Goal: Task Accomplishment & Management: Manage account settings

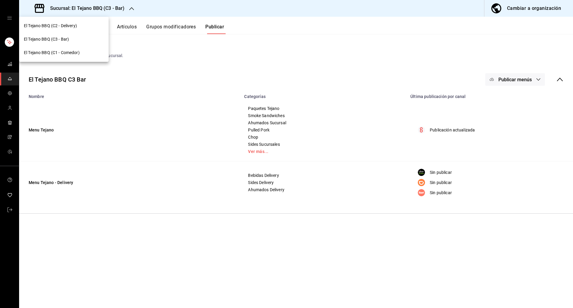
click at [182, 44] on div at bounding box center [286, 154] width 573 height 308
click at [128, 27] on button "Artículos" at bounding box center [127, 29] width 20 height 10
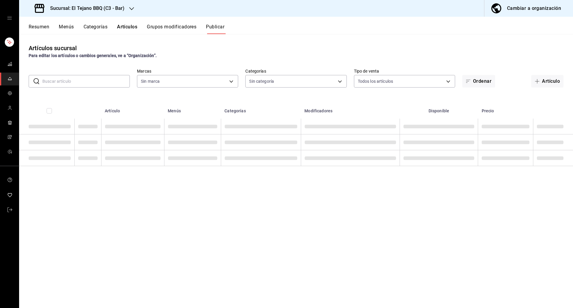
type input "b3459b1d-cf60-492a-a264-26ebffa1fd03"
type input "9eadcfa9-a08f-4656-b30d-c8356cdeee32,a7bbff72-04c4-4aa6-a17e-e4d1261d7247,02064…"
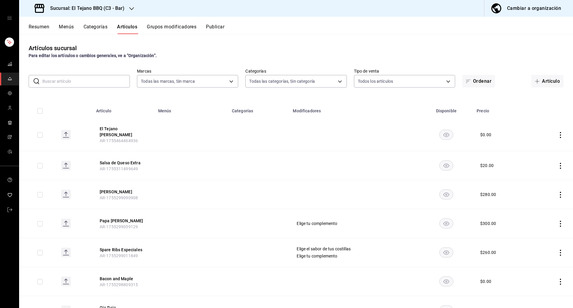
click at [89, 28] on button "Categorías" at bounding box center [96, 29] width 24 height 10
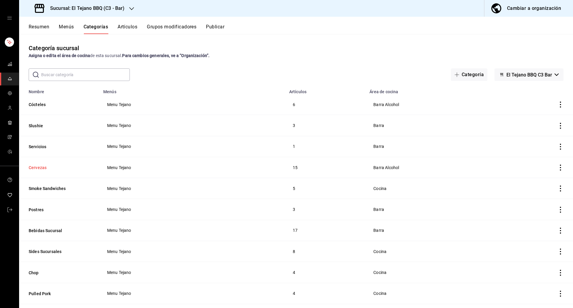
click at [36, 167] on button "Cervezas" at bounding box center [59, 167] width 60 height 6
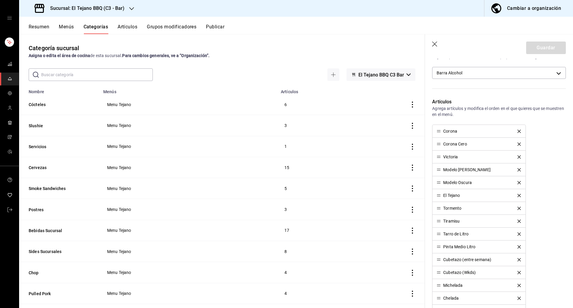
scroll to position [124, 0]
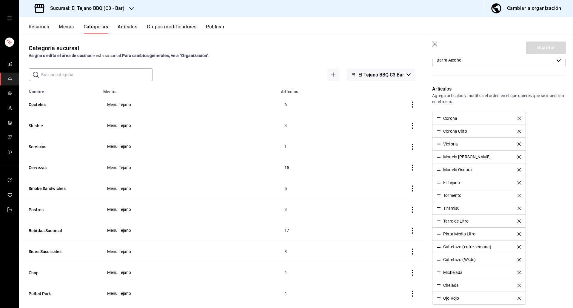
click at [517, 183] on icon "delete" at bounding box center [518, 182] width 3 height 3
click at [544, 48] on button "Guardar" at bounding box center [546, 47] width 40 height 13
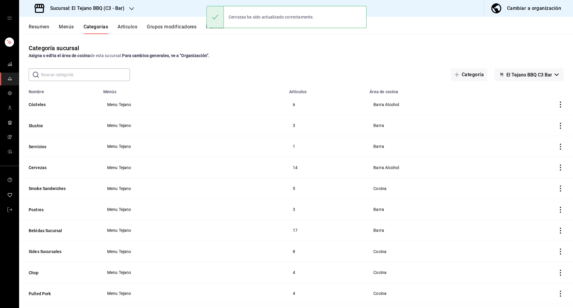
click at [215, 32] on button "Publicar" at bounding box center [215, 29] width 18 height 10
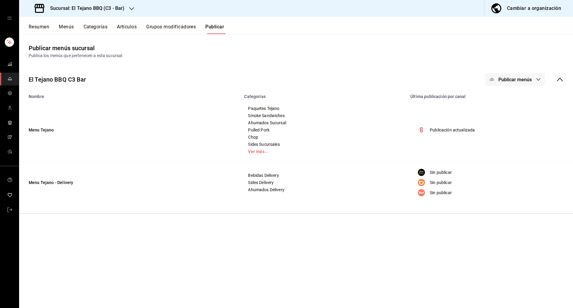
click at [512, 76] on button "Publicar menús" at bounding box center [515, 79] width 60 height 13
click at [499, 101] on circle at bounding box center [498, 99] width 10 height 10
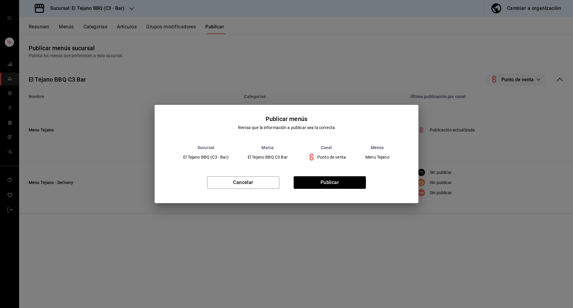
click at [342, 189] on div "Cancelar Publicar" at bounding box center [287, 184] width 264 height 36
click at [326, 182] on button "Publicar" at bounding box center [330, 182] width 72 height 13
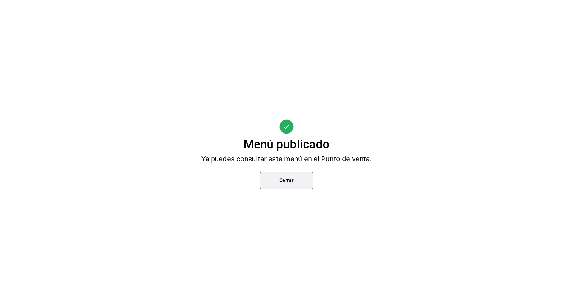
click at [288, 186] on button "Cerrar" at bounding box center [287, 180] width 54 height 17
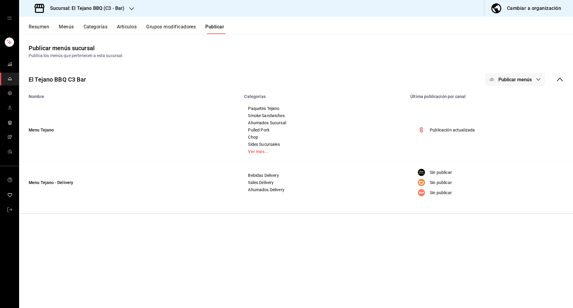
click at [132, 17] on div "Resumen Menús Categorías Artículos Grupos modificadores Publicar" at bounding box center [296, 25] width 554 height 17
click at [115, 8] on h3 "Sucursal: El Tejano BBQ (C3 - Bar)" at bounding box center [84, 8] width 79 height 7
click at [76, 57] on div "El Tejano BBQ (C1 - Comedor)" at bounding box center [63, 52] width 89 height 13
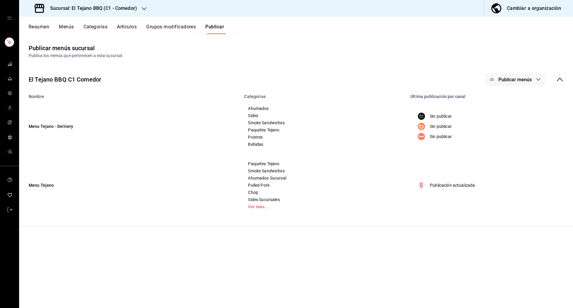
click at [88, 29] on button "Categorías" at bounding box center [96, 29] width 24 height 10
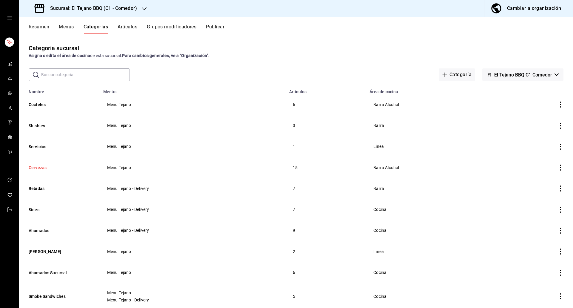
click at [40, 168] on button "Cervezas" at bounding box center [59, 167] width 60 height 6
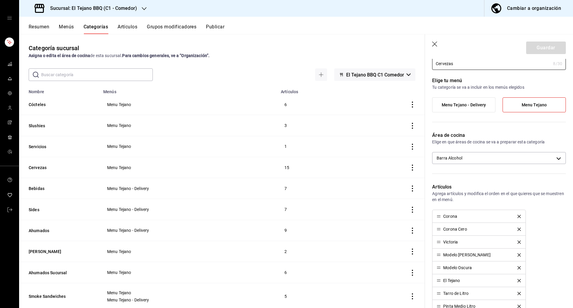
scroll to position [28, 0]
click at [517, 278] on icon "delete" at bounding box center [518, 278] width 3 height 3
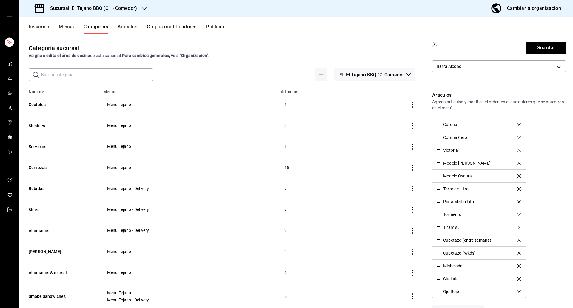
scroll to position [118, 0]
click at [531, 45] on button "Guardar" at bounding box center [546, 47] width 40 height 13
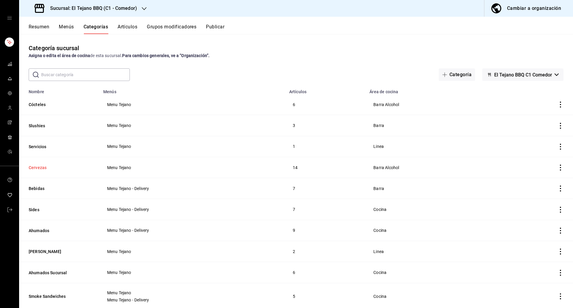
click at [33, 166] on button "Cervezas" at bounding box center [59, 167] width 60 height 6
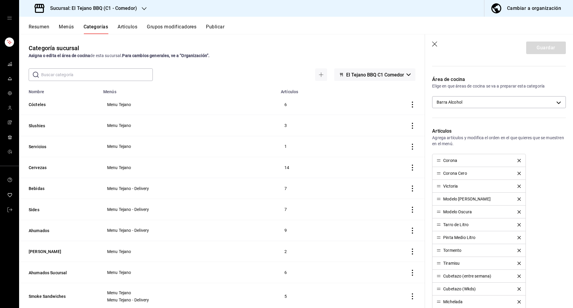
scroll to position [84, 0]
click at [547, 207] on div "Corona [PERSON_NAME] Modelo Clara Modelo Oscura Tarro de Litro Pinta Medio Litr…" at bounding box center [499, 242] width 134 height 180
click at [218, 25] on button "Publicar" at bounding box center [215, 29] width 18 height 10
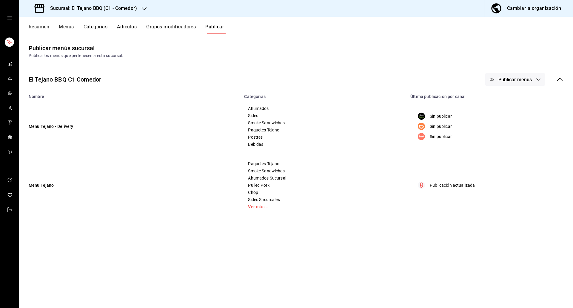
click at [515, 77] on span "Publicar menús" at bounding box center [514, 80] width 33 height 6
click at [501, 148] on circle at bounding box center [498, 149] width 10 height 10
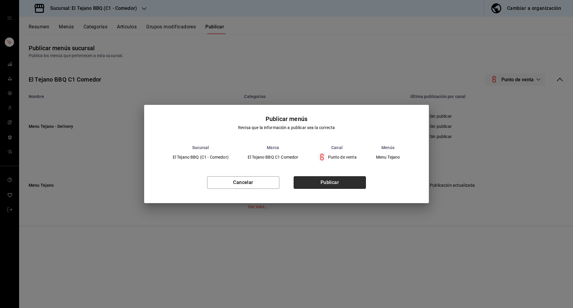
click at [344, 180] on button "Publicar" at bounding box center [330, 182] width 72 height 13
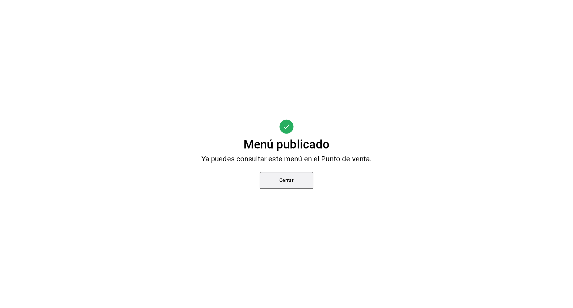
click at [275, 184] on button "Cerrar" at bounding box center [287, 180] width 54 height 17
